Goal: Information Seeking & Learning: Learn about a topic

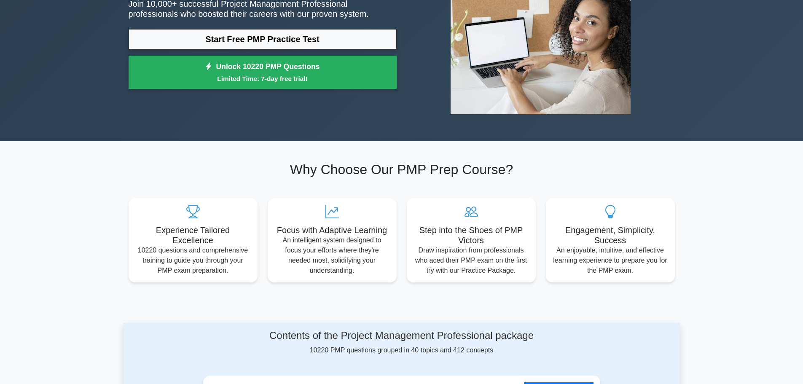
scroll to position [127, 0]
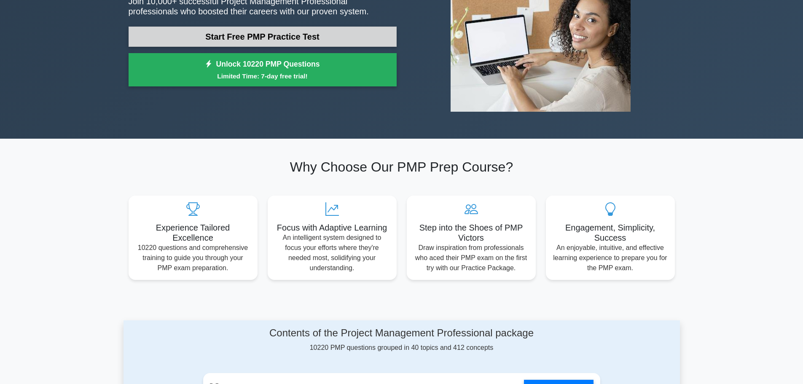
click at [267, 37] on link "Start Free PMP Practice Test" at bounding box center [263, 37] width 268 height 20
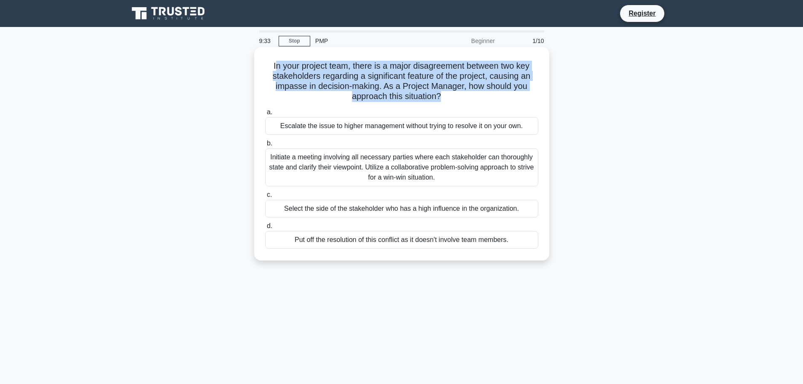
drag, startPoint x: 272, startPoint y: 68, endPoint x: 444, endPoint y: 100, distance: 175.0
click at [443, 100] on h5 "In your project team, there is a major disagreement between two key stakeholder…" at bounding box center [401, 81] width 275 height 41
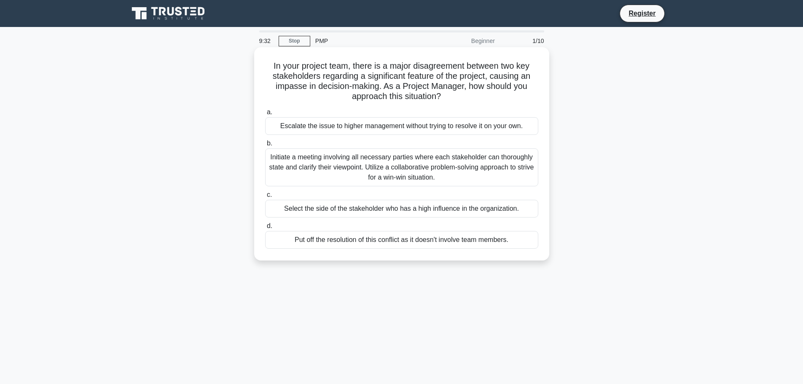
click at [497, 105] on div "In your project team, there is a major disagreement between two key stakeholder…" at bounding box center [402, 154] width 288 height 207
drag, startPoint x: 271, startPoint y: 158, endPoint x: 516, endPoint y: 186, distance: 246.6
click at [510, 187] on div "a. Escalate the issue to higher management without trying to resolve it on your…" at bounding box center [401, 177] width 283 height 145
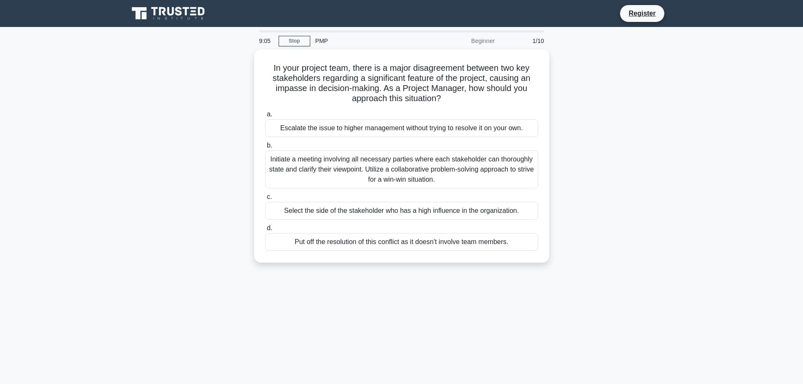
click at [621, 213] on div "In your project team, there is a major disagreement between two key stakeholder…" at bounding box center [402, 161] width 557 height 224
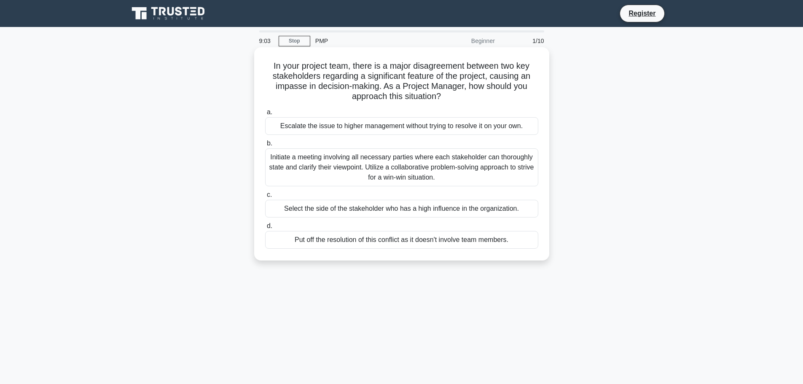
click at [358, 181] on div "Initiate a meeting involving all necessary parties where each stakeholder can t…" at bounding box center [401, 167] width 273 height 38
click at [265, 146] on input "b. Initiate a meeting involving all necessary parties where each stakeholder ca…" at bounding box center [265, 143] width 0 height 5
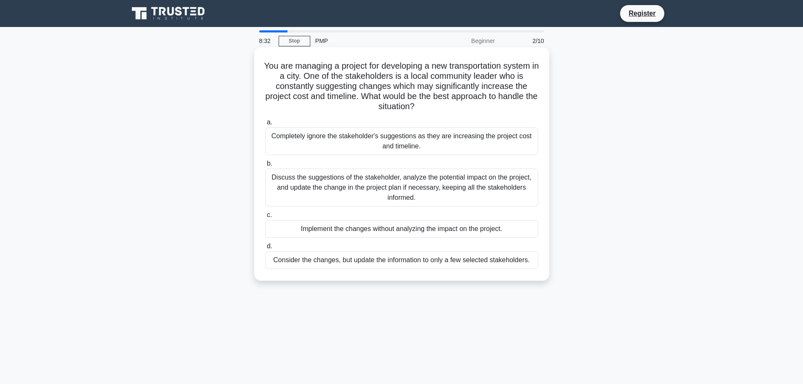
click at [304, 194] on div "Discuss the suggestions of the stakeholder, analyze the potential impact on the…" at bounding box center [401, 188] width 273 height 38
click at [265, 167] on input "b. Discuss the suggestions of the stakeholder, analyze the potential impact on …" at bounding box center [265, 163] width 0 height 5
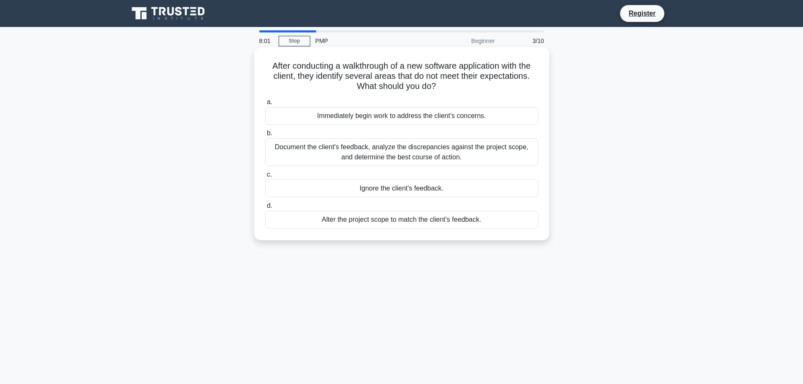
click at [465, 158] on div "Document the client's feedback, analyze the discrepancies against the project s…" at bounding box center [401, 152] width 273 height 28
click at [265, 136] on input "b. Document the client's feedback, analyze the discrepancies against the projec…" at bounding box center [265, 133] width 0 height 5
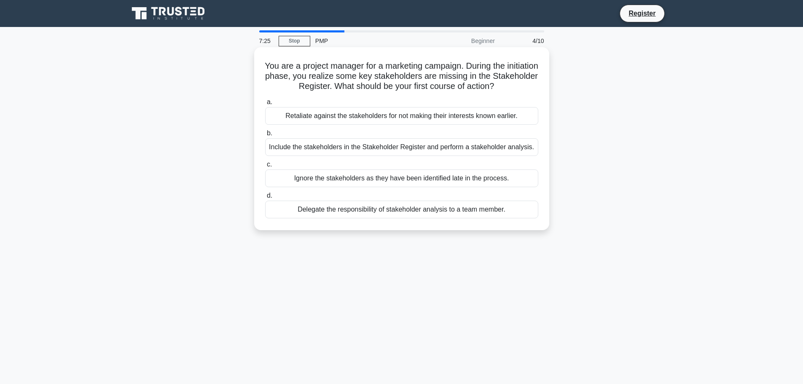
click at [438, 144] on div "Include the stakeholders in the Stakeholder Register and perform a stakeholder …" at bounding box center [401, 147] width 273 height 18
click at [265, 136] on input "b. Include the stakeholders in the Stakeholder Register and perform a stakehold…" at bounding box center [265, 133] width 0 height 5
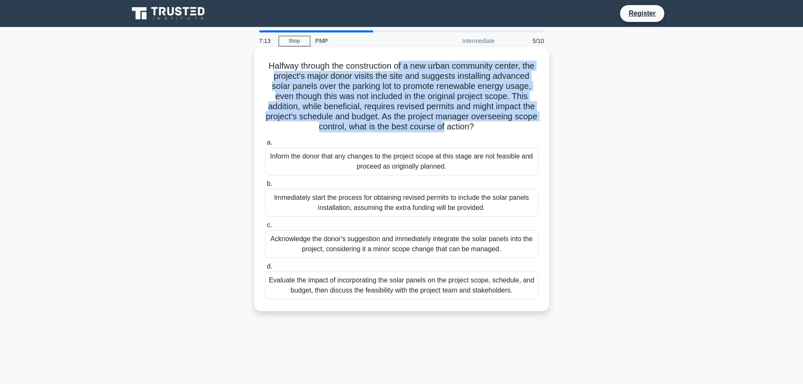
drag, startPoint x: 405, startPoint y: 70, endPoint x: 504, endPoint y: 123, distance: 112.7
click at [504, 123] on h5 "Halfway through the construction of a new urban community center, the project's…" at bounding box center [401, 97] width 275 height 72
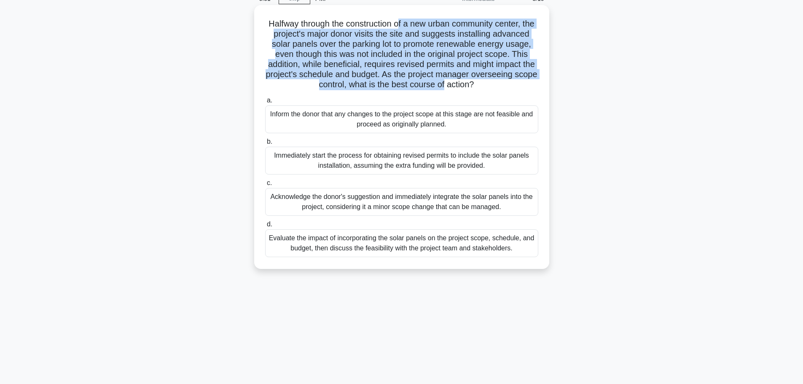
scroll to position [71, 0]
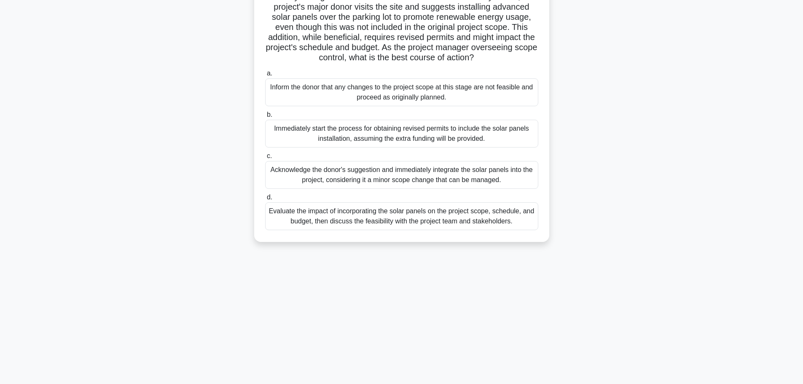
click at [625, 162] on div "Halfway through the construction of a new urban community center, the project's…" at bounding box center [402, 115] width 557 height 274
click at [413, 228] on div "Evaluate the impact of incorporating the solar panels on the project scope, sch…" at bounding box center [401, 214] width 273 height 28
click at [265, 198] on input "d. Evaluate the impact of incorporating the solar panels on the project scope, …" at bounding box center [265, 195] width 0 height 5
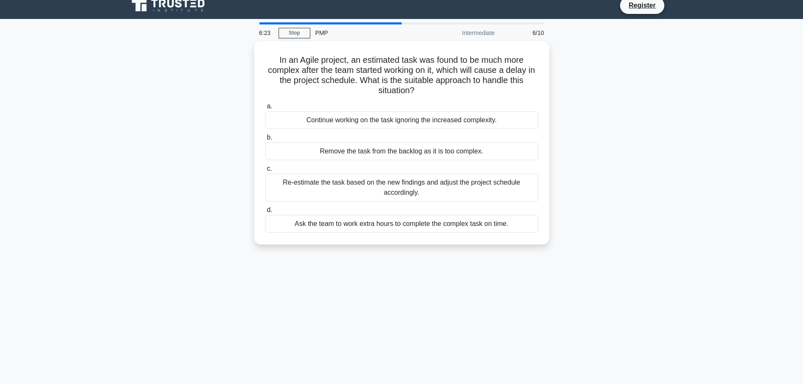
scroll to position [0, 0]
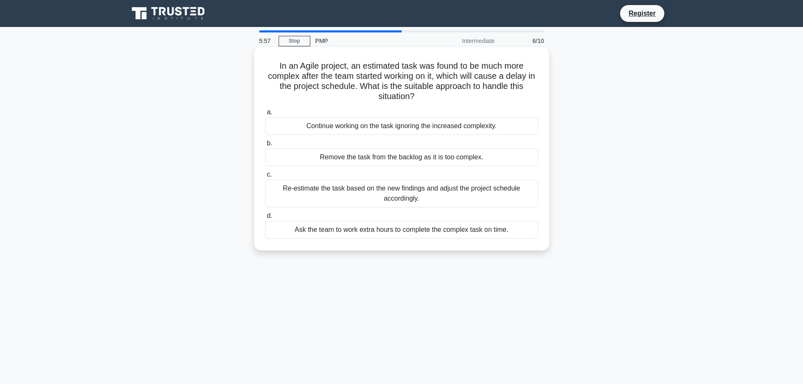
drag, startPoint x: 274, startPoint y: 67, endPoint x: 428, endPoint y: 102, distance: 158.0
click at [428, 102] on h5 "In an Agile project, an estimated task was found to be much more complex after …" at bounding box center [401, 81] width 275 height 41
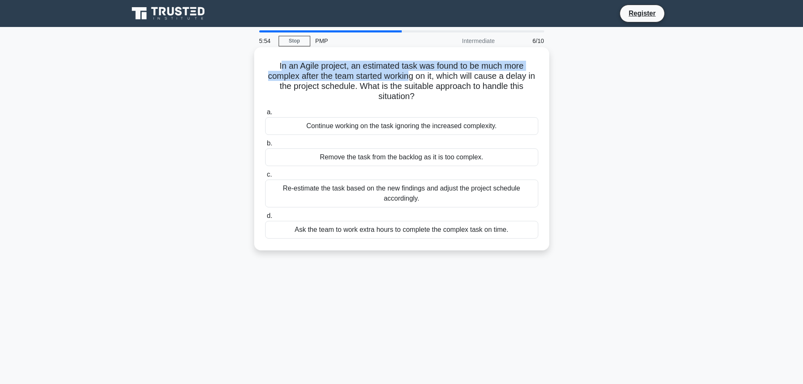
drag, startPoint x: 277, startPoint y: 65, endPoint x: 428, endPoint y: 76, distance: 151.4
click at [421, 75] on h5 "In an Agile project, an estimated task was found to be much more complex after …" at bounding box center [401, 81] width 275 height 41
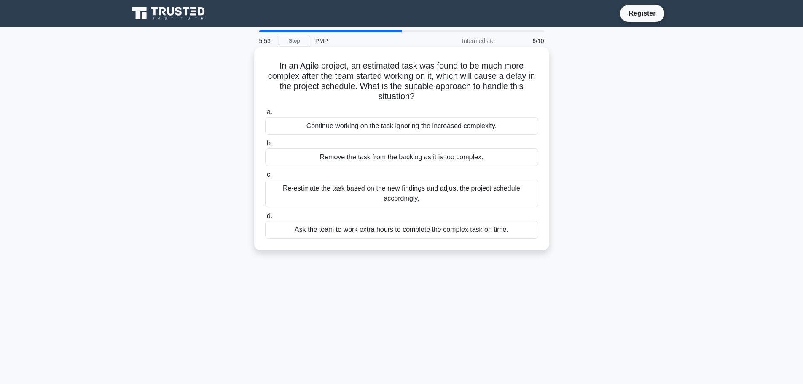
click at [458, 102] on h5 "In an Agile project, an estimated task was found to be much more complex after …" at bounding box center [401, 81] width 275 height 41
drag, startPoint x: 274, startPoint y: 67, endPoint x: 446, endPoint y: 98, distance: 174.5
click at [446, 98] on h5 "In an Agile project, an estimated task was found to be much more complex after …" at bounding box center [401, 81] width 275 height 41
click at [435, 100] on h5 "In an Agile project, an estimated task was found to be much more complex after …" at bounding box center [401, 81] width 275 height 41
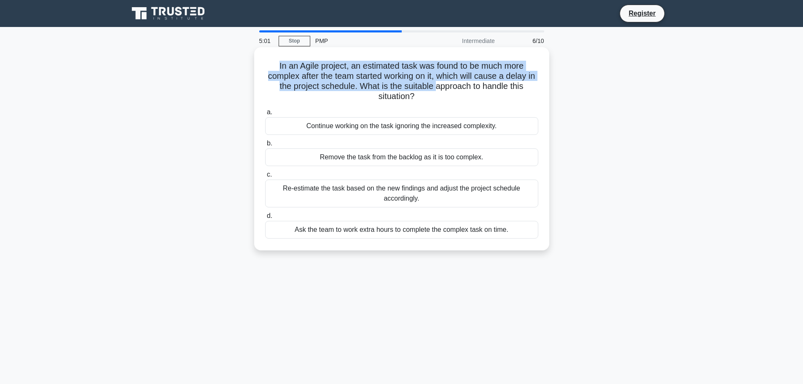
drag, startPoint x: 279, startPoint y: 70, endPoint x: 444, endPoint y: 85, distance: 165.5
click at [444, 85] on h5 "In an Agile project, an estimated task was found to be much more complex after …" at bounding box center [401, 81] width 275 height 41
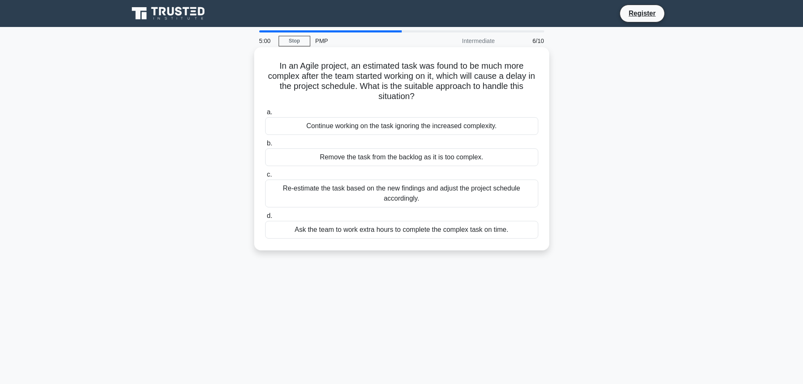
click at [435, 97] on h5 "In an Agile project, an estimated task was found to be much more complex after …" at bounding box center [401, 81] width 275 height 41
click at [459, 231] on div "Ask the team to work extra hours to complete the complex task on time." at bounding box center [401, 230] width 273 height 18
click at [265, 219] on input "d. Ask the team to work extra hours to complete the complex task on time." at bounding box center [265, 215] width 0 height 5
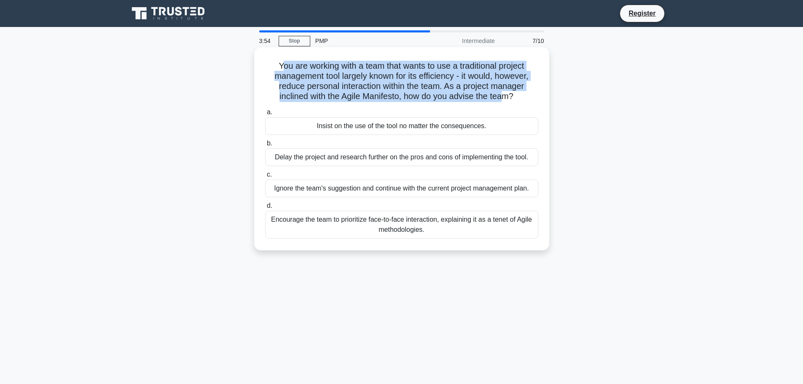
drag, startPoint x: 278, startPoint y: 65, endPoint x: 519, endPoint y: 97, distance: 243.4
click at [512, 97] on h5 "You are working with a team that wants to use a traditional project management …" at bounding box center [401, 81] width 275 height 41
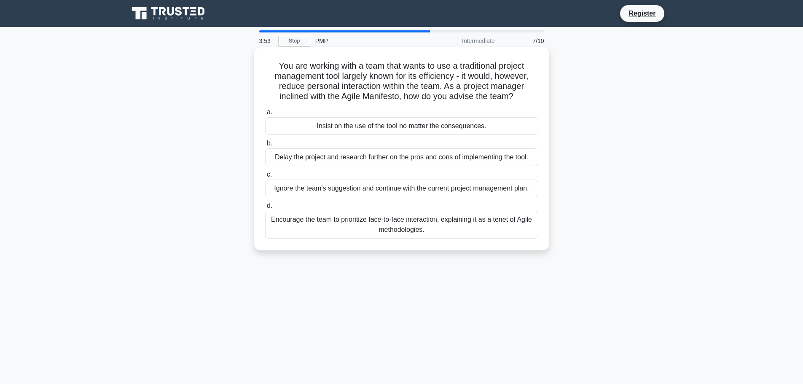
click at [524, 97] on icon ".spinner_0XTQ{transform-origin:center;animation:spinner_y6GP .75s linear infini…" at bounding box center [519, 97] width 10 height 10
drag, startPoint x: 275, startPoint y: 64, endPoint x: 538, endPoint y: 97, distance: 264.8
click at [538, 97] on h5 "You are working with a team that wants to use a traditional project management …" at bounding box center [401, 81] width 275 height 41
click at [485, 96] on h5 "You are working with a team that wants to use a traditional project management …" at bounding box center [401, 81] width 275 height 41
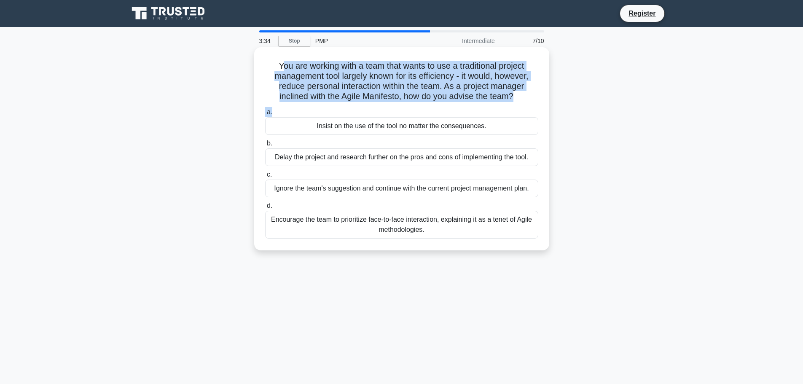
drag, startPoint x: 277, startPoint y: 67, endPoint x: 536, endPoint y: 105, distance: 261.3
click at [536, 105] on div "You are working with a team that wants to use a traditional project management …" at bounding box center [402, 149] width 288 height 197
click at [342, 48] on div "You are working with a team that wants to use a traditional project management …" at bounding box center [401, 148] width 295 height 203
drag, startPoint x: 275, startPoint y: 62, endPoint x: 516, endPoint y: 100, distance: 244.2
click at [516, 100] on h5 "You are working with a team that wants to use a traditional project management …" at bounding box center [401, 81] width 275 height 41
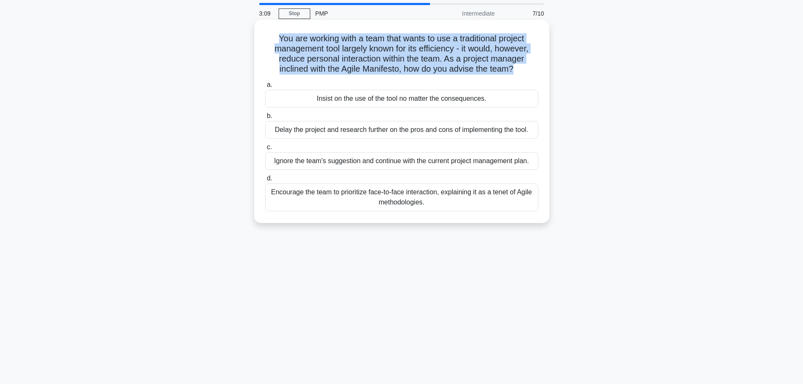
scroll to position [42, 0]
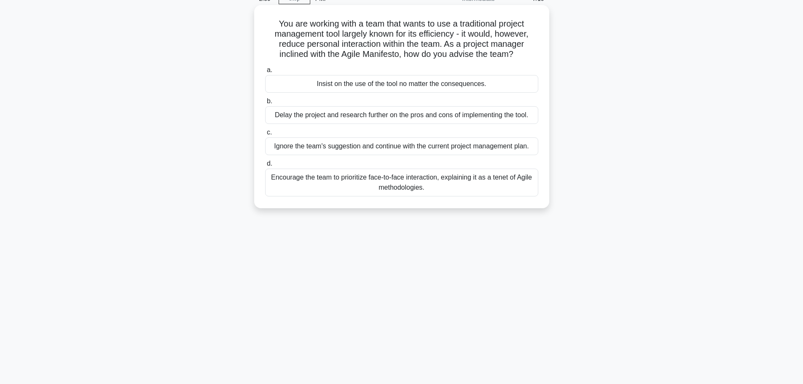
click at [431, 186] on div "Encourage the team to prioritize face-to-face interaction, explaining it as a t…" at bounding box center [401, 183] width 273 height 28
click at [265, 167] on input "d. Encourage the team to prioritize face-to-face interaction, explaining it as …" at bounding box center [265, 163] width 0 height 5
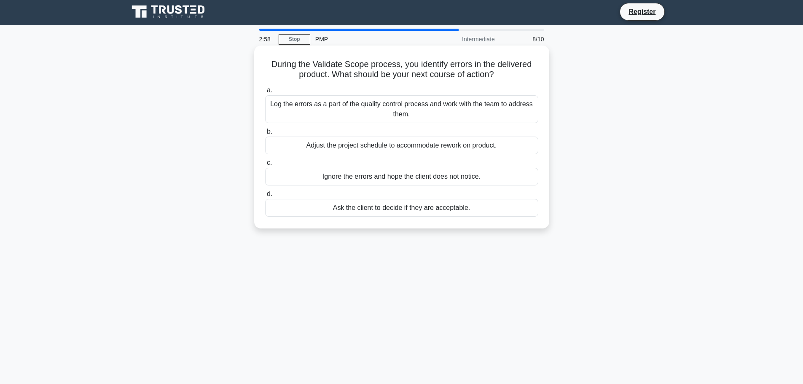
scroll to position [0, 0]
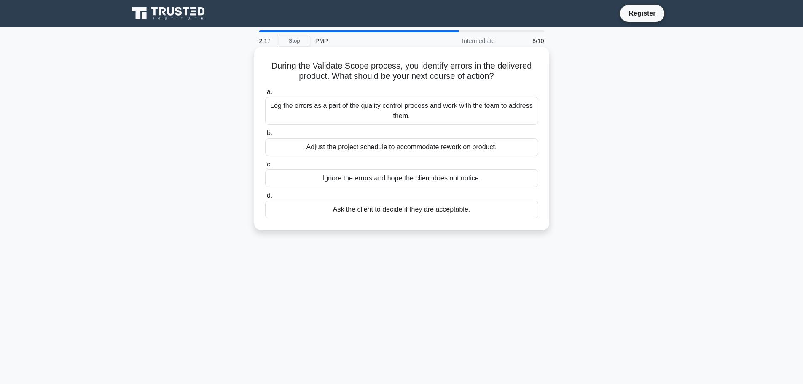
click at [416, 123] on div "Log the errors as a part of the quality control process and work with the team …" at bounding box center [401, 111] width 273 height 28
click at [265, 95] on input "a. Log the errors as a part of the quality control process and work with the te…" at bounding box center [265, 91] width 0 height 5
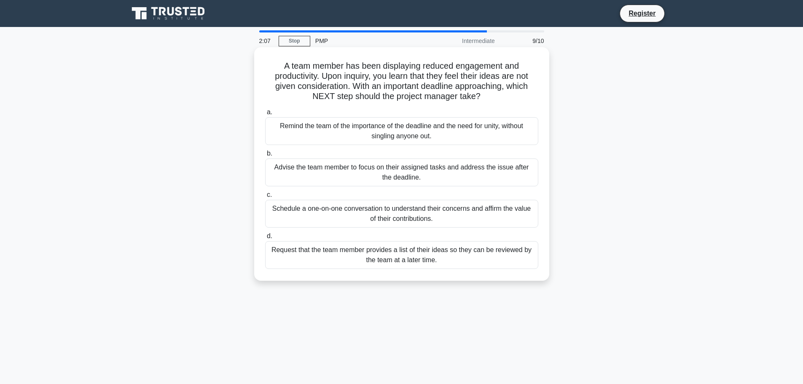
drag, startPoint x: 291, startPoint y: 72, endPoint x: 500, endPoint y: 102, distance: 211.7
click at [500, 102] on h5 "A team member has been displaying reduced engagement and productivity. Upon inq…" at bounding box center [401, 81] width 275 height 41
click at [485, 102] on icon ".spinner_0XTQ{transform-origin:center;animation:spinner_y6GP .75s linear infini…" at bounding box center [486, 97] width 10 height 10
drag, startPoint x: 302, startPoint y: 73, endPoint x: 492, endPoint y: 102, distance: 191.7
click at [492, 102] on h5 "A team member has been displaying reduced engagement and productivity. Upon inq…" at bounding box center [401, 81] width 275 height 41
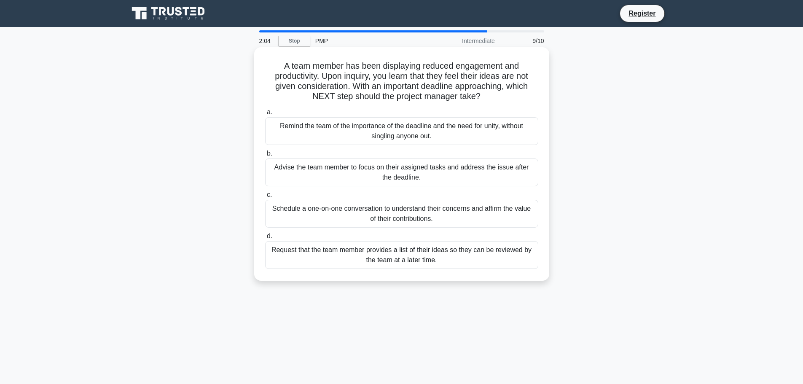
click at [491, 104] on div "A team member has been displaying reduced engagement and productivity. Upon inq…" at bounding box center [402, 164] width 288 height 227
drag, startPoint x: 285, startPoint y: 65, endPoint x: 487, endPoint y: 100, distance: 205.4
click at [487, 100] on h5 "A team member has been displaying reduced engagement and productivity. Upon inq…" at bounding box center [401, 81] width 275 height 41
click at [489, 102] on icon ".spinner_0XTQ{transform-origin:center;animation:spinner_y6GP .75s linear infini…" at bounding box center [486, 97] width 10 height 10
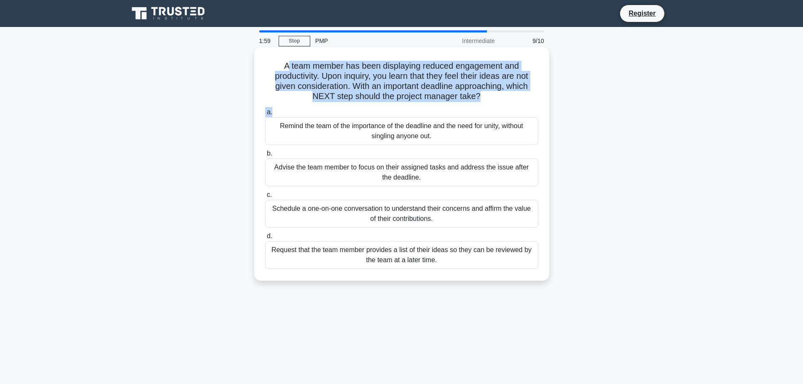
drag, startPoint x: 285, startPoint y: 64, endPoint x: 472, endPoint y: 97, distance: 189.8
click at [518, 102] on h5 "A team member has been displaying reduced engagement and productivity. Upon inq…" at bounding box center [401, 81] width 275 height 41
click at [451, 100] on h5 "A team member has been displaying reduced engagement and productivity. Upon inq…" at bounding box center [401, 81] width 275 height 41
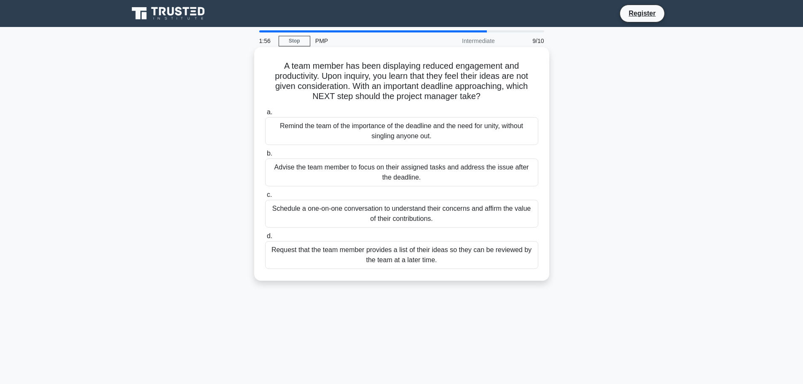
drag, startPoint x: 283, startPoint y: 68, endPoint x: 500, endPoint y: 95, distance: 218.9
click at [500, 95] on h5 "A team member has been displaying reduced engagement and productivity. Upon inq…" at bounding box center [401, 81] width 275 height 41
click at [488, 97] on icon ".spinner_0XTQ{transform-origin:center;animation:spinner_y6GP .75s linear infini…" at bounding box center [486, 97] width 10 height 10
click at [446, 221] on div "Schedule a one-on-one conversation to understand their concerns and affirm the …" at bounding box center [401, 214] width 273 height 28
click at [265, 198] on input "c. Schedule a one-on-one conversation to understand their concerns and affirm t…" at bounding box center [265, 194] width 0 height 5
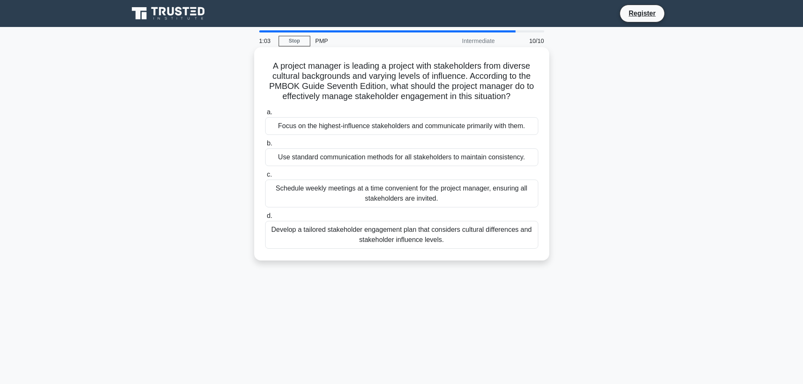
click at [336, 234] on div "Develop a tailored stakeholder engagement plan that considers cultural differen…" at bounding box center [401, 235] width 273 height 28
click at [265, 219] on input "d. Develop a tailored stakeholder engagement plan that considers cultural diffe…" at bounding box center [265, 215] width 0 height 5
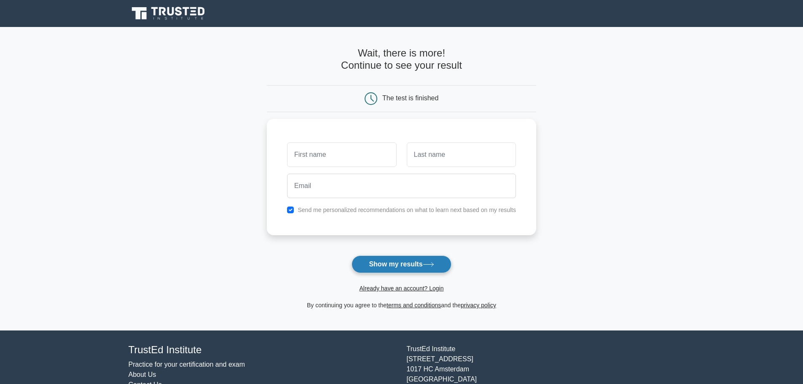
click at [397, 267] on button "Show my results" at bounding box center [402, 265] width 100 height 18
click at [326, 156] on input "text" at bounding box center [341, 152] width 109 height 24
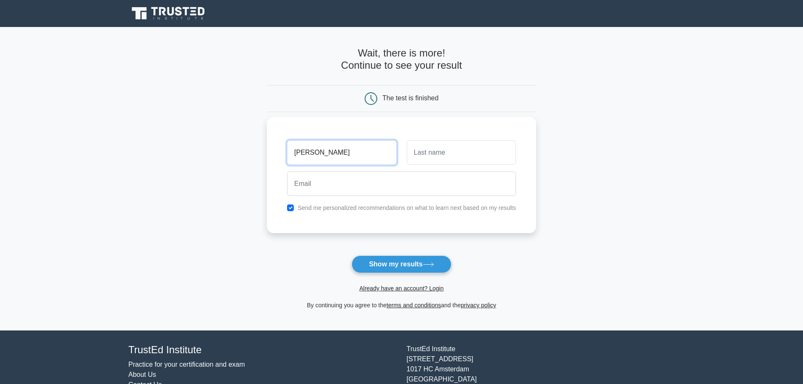
type input "nayeem"
click at [462, 156] on input "text" at bounding box center [461, 152] width 109 height 24
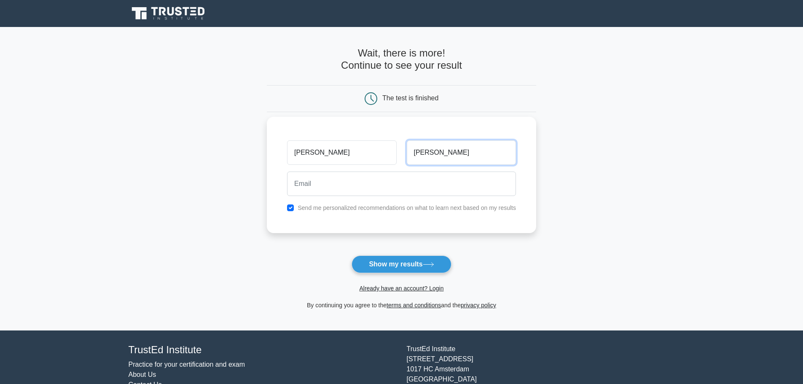
type input "mohammed"
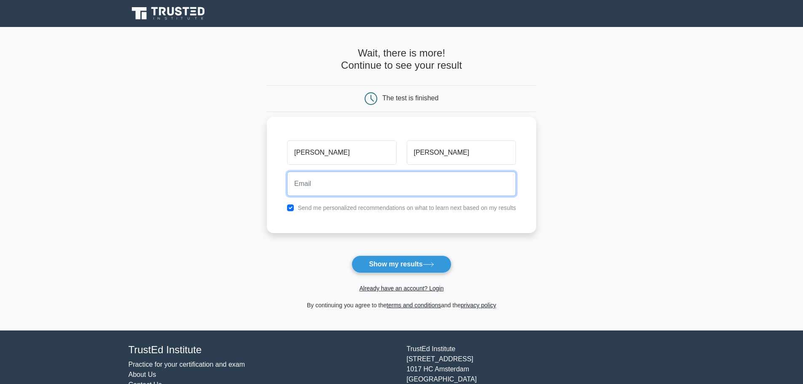
click at [411, 183] on input "email" at bounding box center [401, 184] width 229 height 24
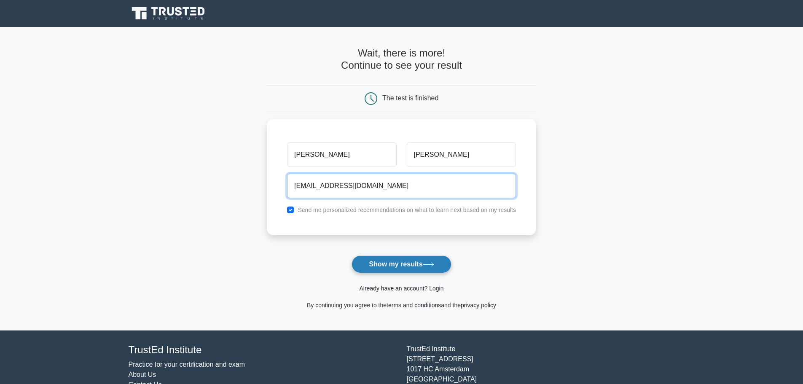
type input "structures.abdul@gmail.com"
click at [417, 262] on button "Show my results" at bounding box center [402, 265] width 100 height 18
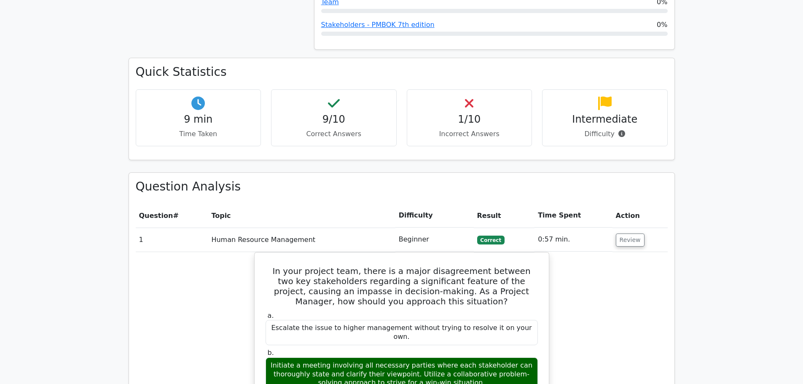
scroll to position [675, 0]
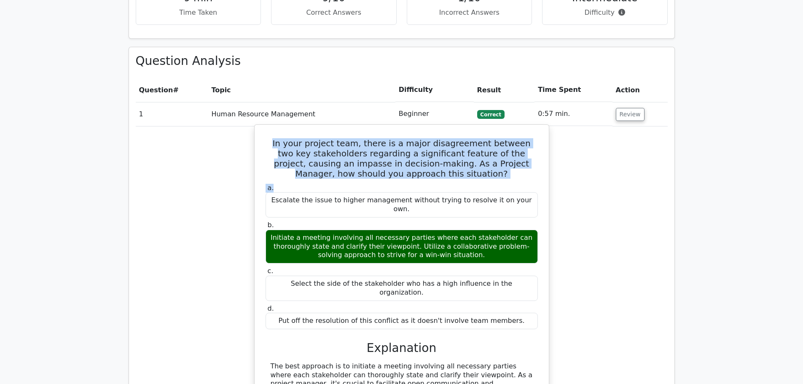
drag, startPoint x: 270, startPoint y: 103, endPoint x: 449, endPoint y: 146, distance: 183.5
click at [449, 146] on div "In your project team, there is a major disagreement between two key stakeholder…" at bounding box center [402, 331] width 288 height 406
click at [448, 139] on div "In your project team, there is a major disagreement between two key stakeholder…" at bounding box center [402, 331] width 288 height 406
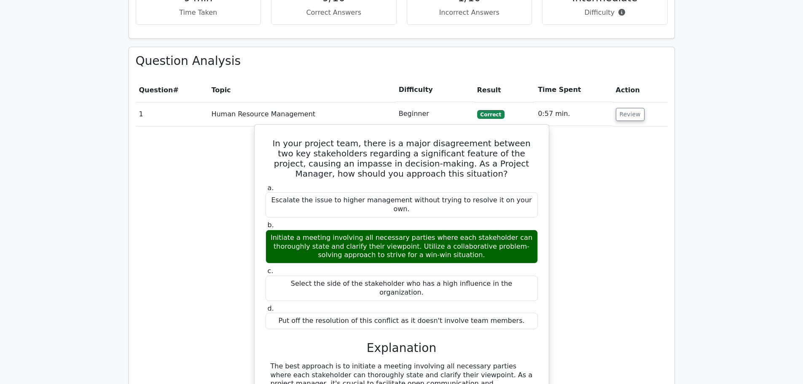
click at [369, 230] on div "Initiate a meeting involving all necessary parties where each stakeholder can t…" at bounding box center [402, 247] width 272 height 34
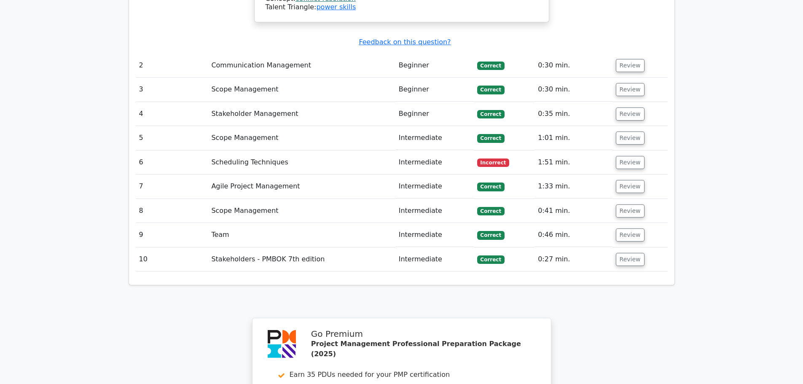
scroll to position [1181, 0]
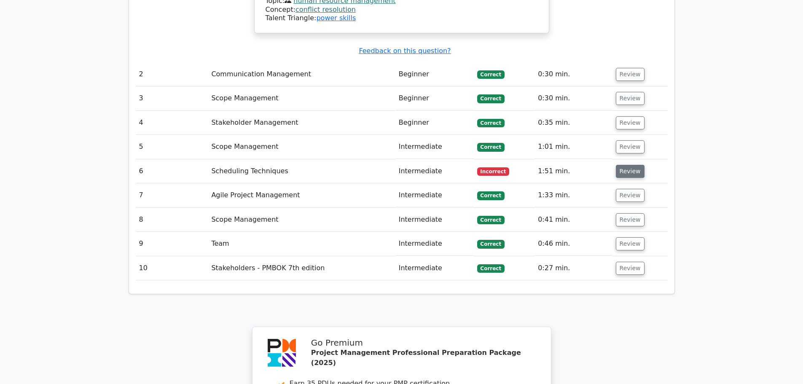
click at [627, 165] on button "Review" at bounding box center [630, 171] width 29 height 13
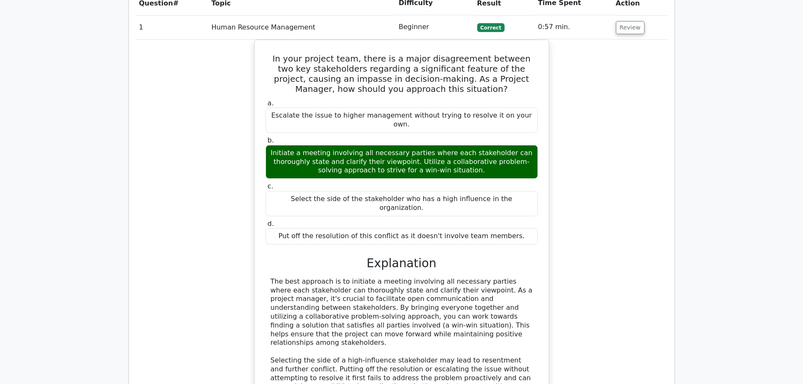
scroll to position [675, 0]
